Goal: Task Accomplishment & Management: Manage account settings

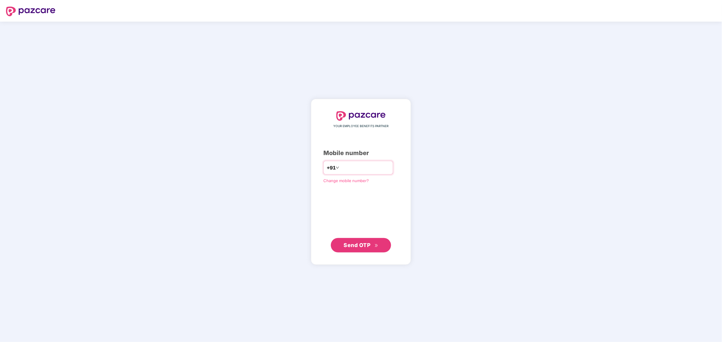
type input "**********"
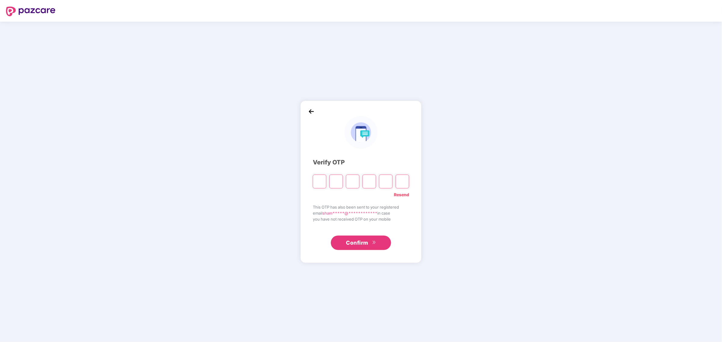
type input "*"
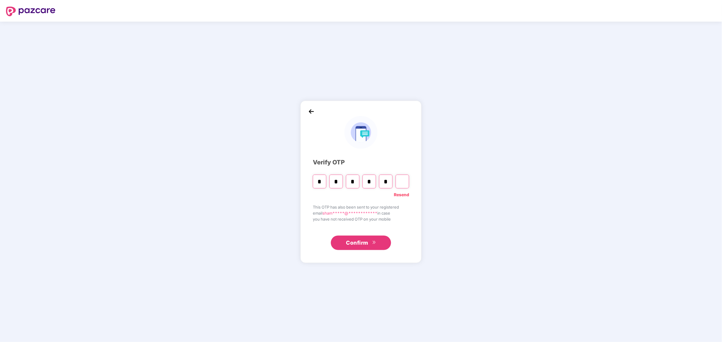
type input "*"
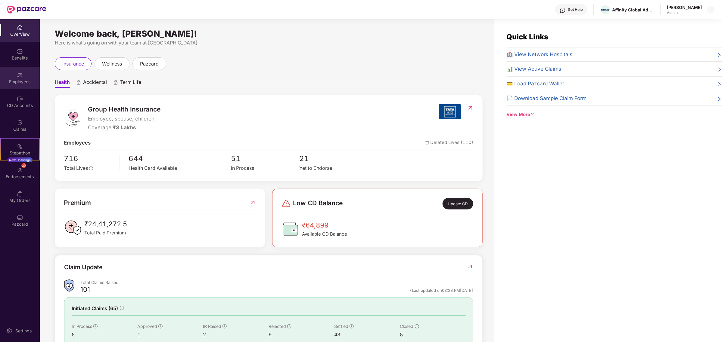
click at [19, 72] on div at bounding box center [20, 75] width 6 height 6
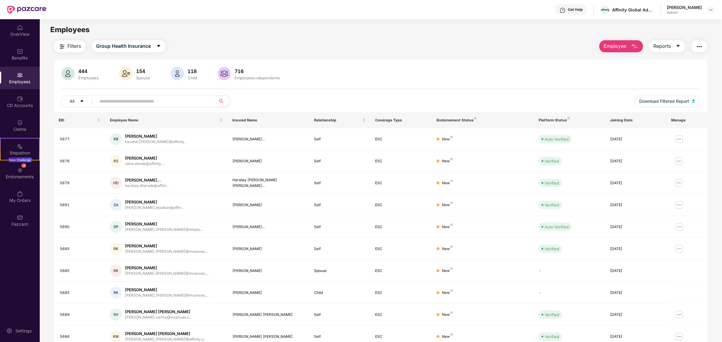
click at [146, 105] on input "text" at bounding box center [153, 101] width 108 height 9
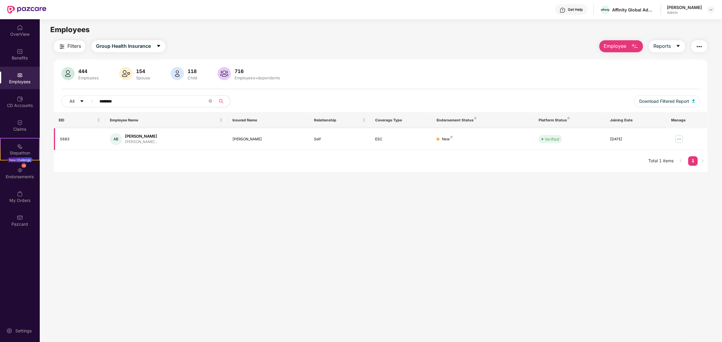
type input "********"
click at [677, 137] on img at bounding box center [679, 140] width 10 height 10
click at [672, 154] on div "Manage Employee & Dependents" at bounding box center [642, 154] width 68 height 7
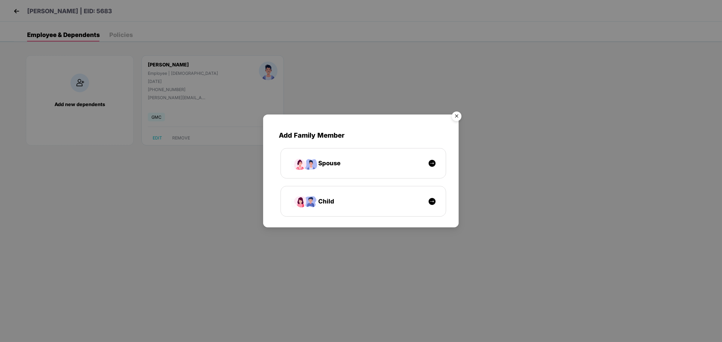
click at [460, 118] on img "Close" at bounding box center [456, 117] width 17 height 17
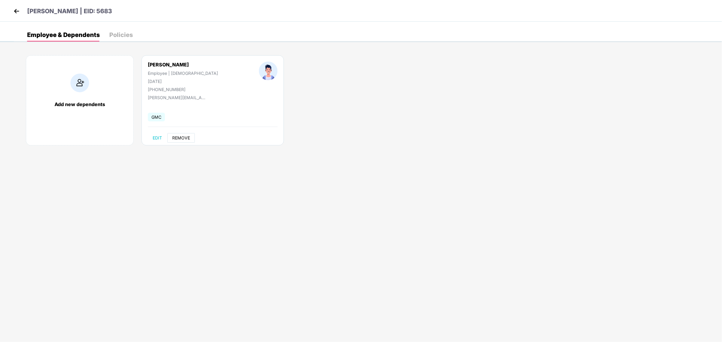
click at [185, 136] on span "REMOVE" at bounding box center [181, 138] width 18 height 5
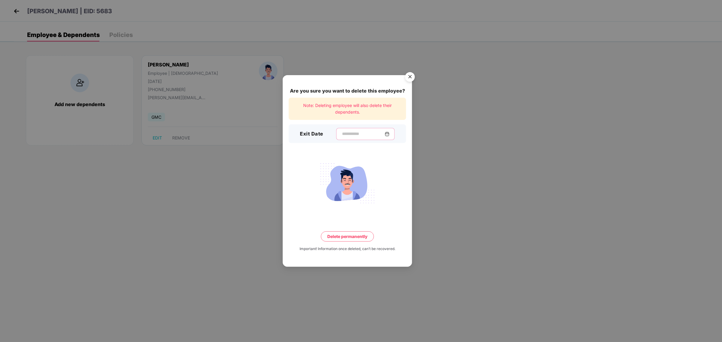
drag, startPoint x: 368, startPoint y: 131, endPoint x: 387, endPoint y: 133, distance: 18.7
click at [369, 132] on input at bounding box center [362, 134] width 43 height 6
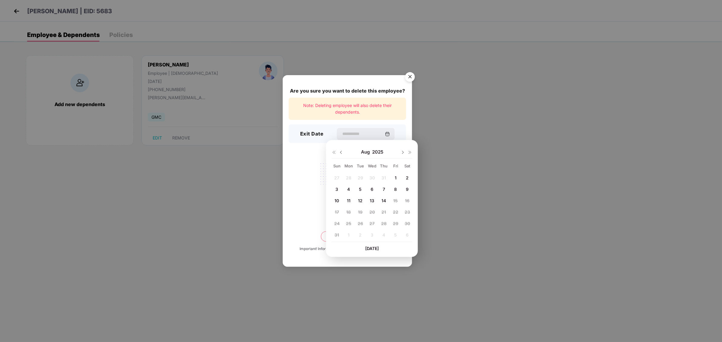
click at [381, 196] on div "14" at bounding box center [383, 200] width 11 height 9
click at [384, 201] on span "14" at bounding box center [383, 200] width 5 height 5
type input "**********"
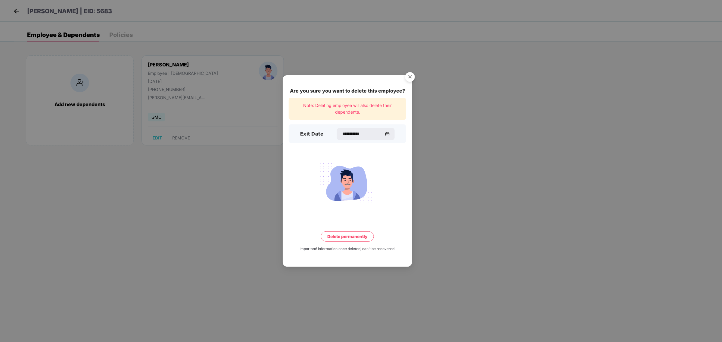
click at [356, 236] on button "Delete permanently" at bounding box center [347, 237] width 53 height 10
